Goal: Information Seeking & Learning: Check status

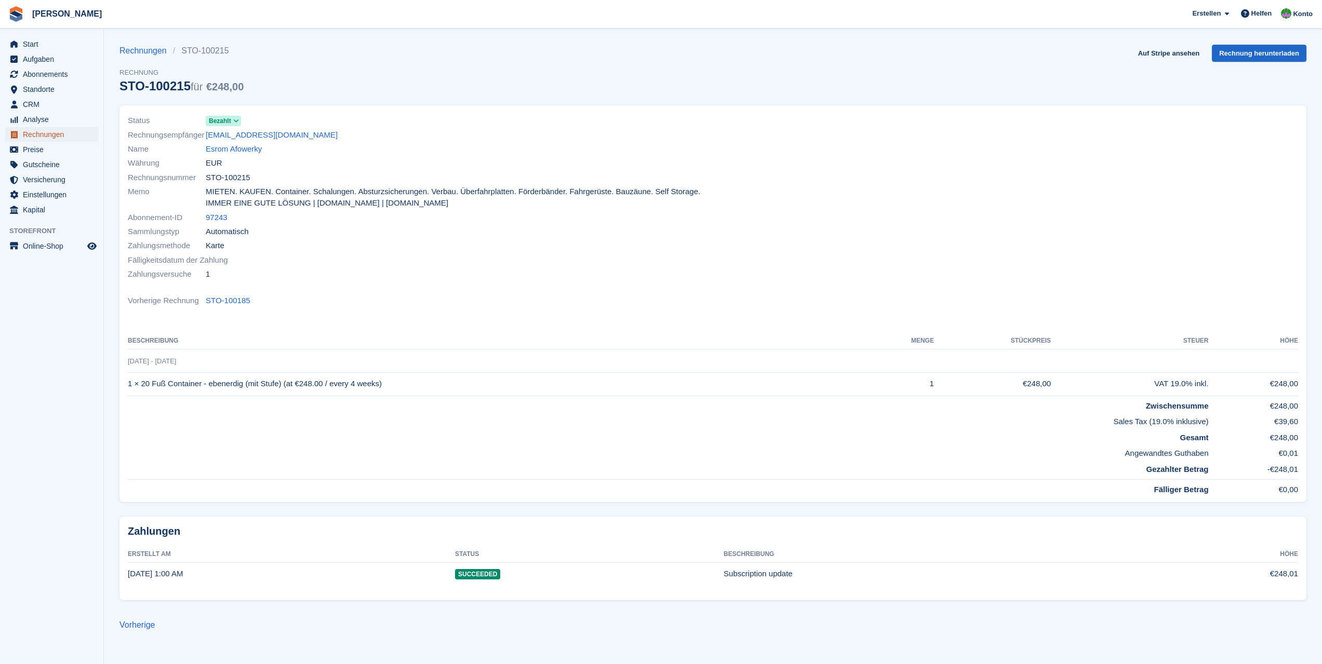
click at [57, 133] on span "Rechnungen" at bounding box center [54, 134] width 62 height 15
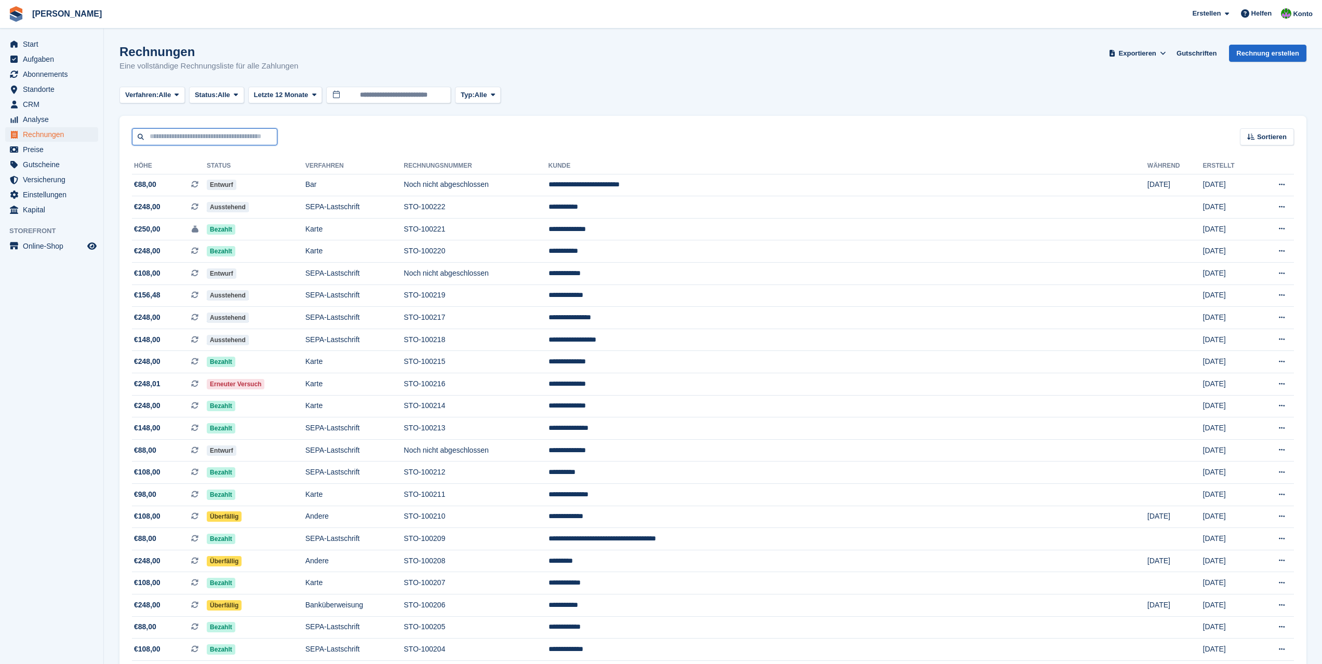
click at [239, 135] on input "text" at bounding box center [204, 136] width 145 height 17
type input "******"
